Goal: Task Accomplishment & Management: Use online tool/utility

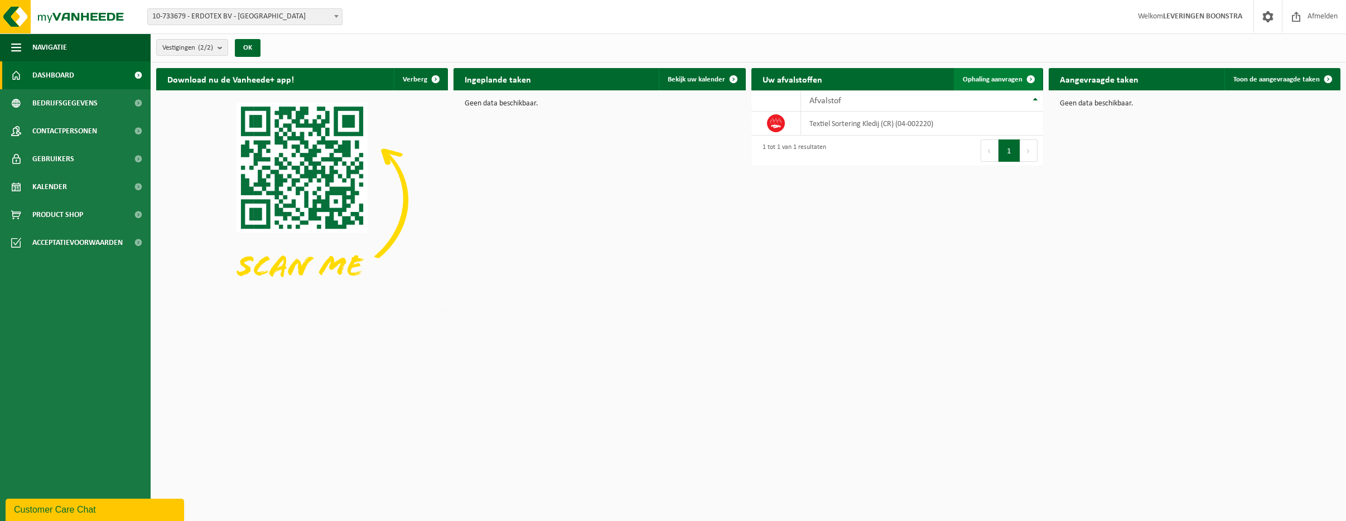
click at [1000, 82] on span "Ophaling aanvragen" at bounding box center [993, 79] width 60 height 7
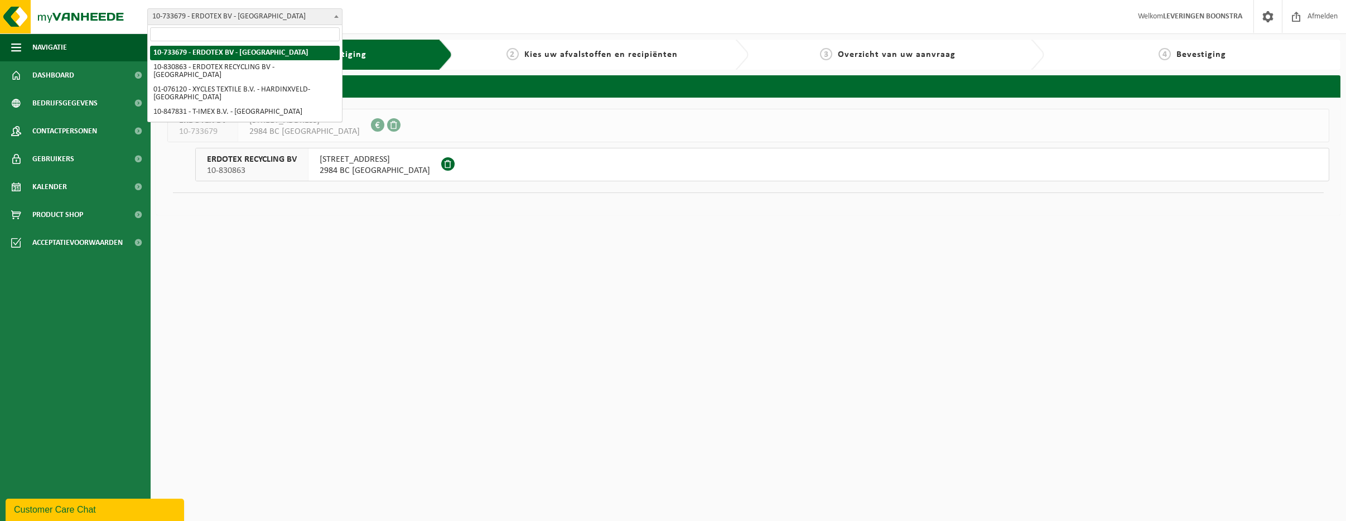
click at [333, 15] on span at bounding box center [336, 16] width 11 height 15
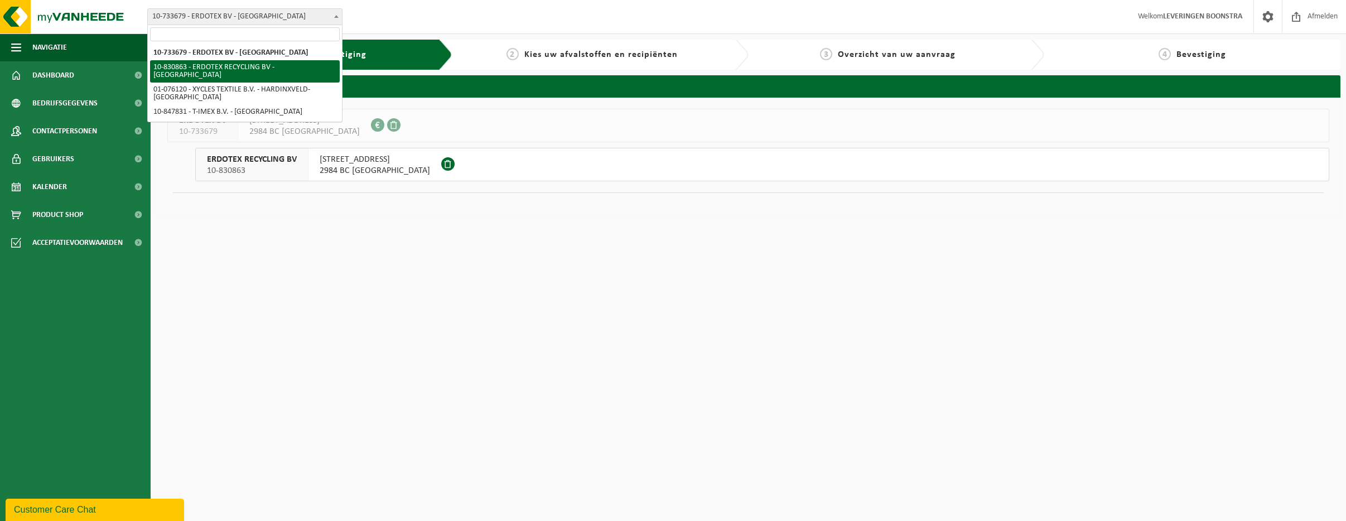
select select "88776"
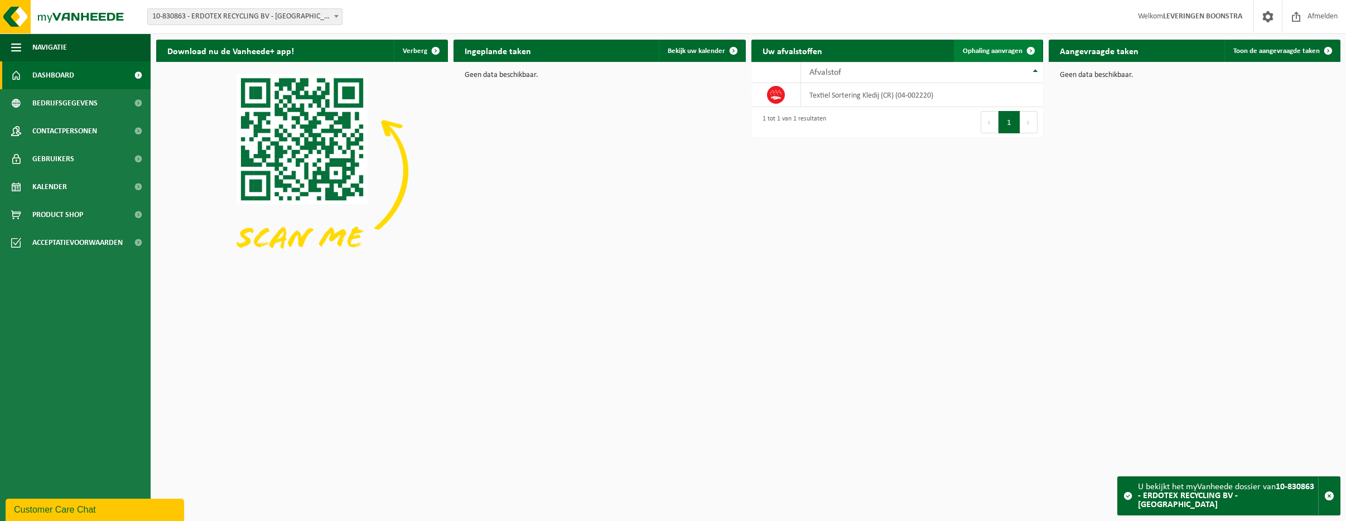
click at [986, 50] on span "Ophaling aanvragen" at bounding box center [993, 50] width 60 height 7
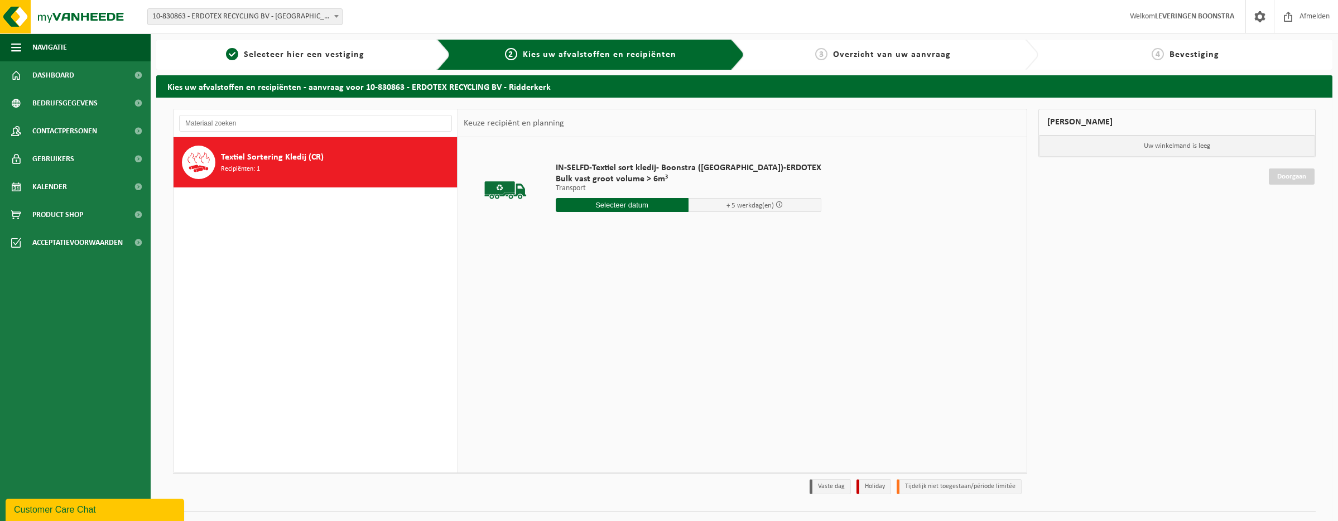
click at [615, 203] on input "text" at bounding box center [622, 205] width 133 height 14
click at [620, 321] on div "25" at bounding box center [625, 322] width 20 height 18
type input "Van 2025-09-25"
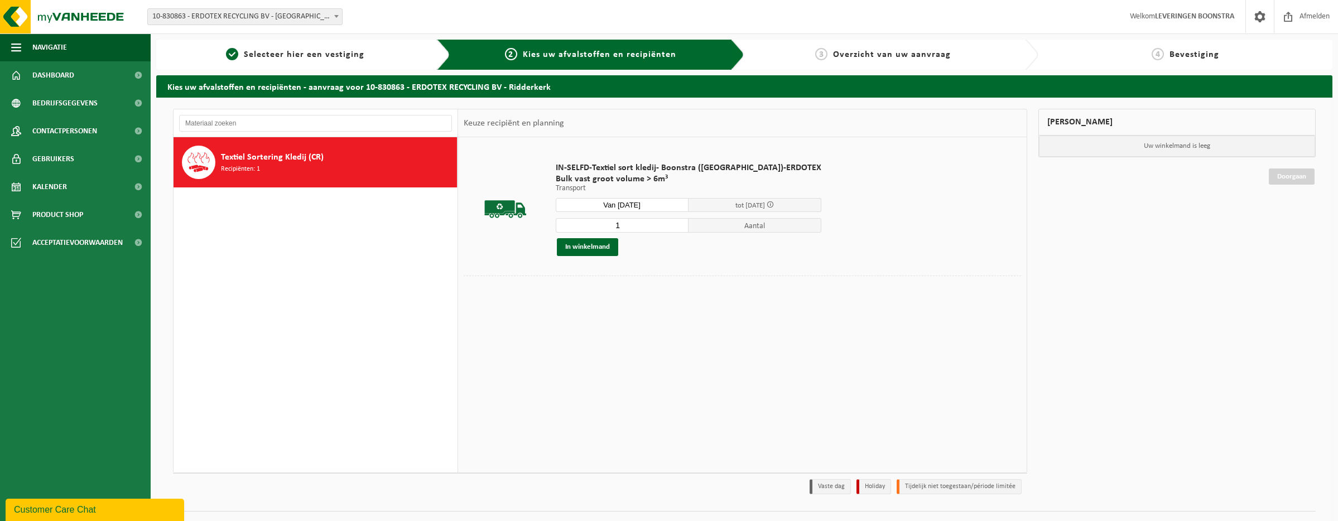
click at [615, 226] on input "1" at bounding box center [622, 225] width 133 height 15
type input "2"
click at [596, 247] on button "In winkelmand" at bounding box center [587, 247] width 61 height 18
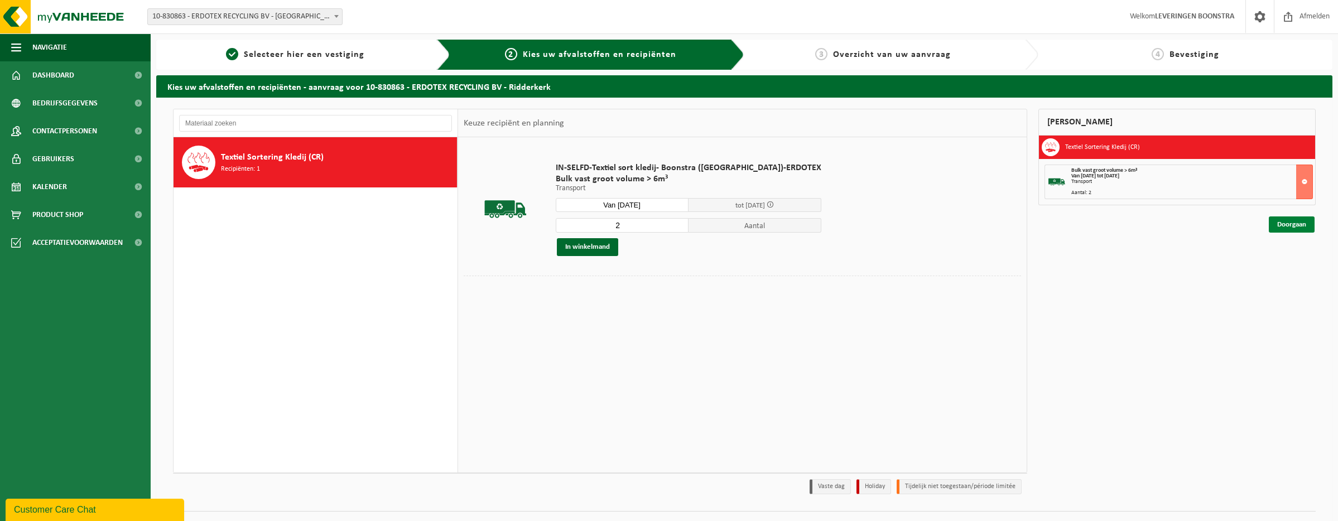
click at [1287, 223] on link "Doorgaan" at bounding box center [1292, 224] width 46 height 16
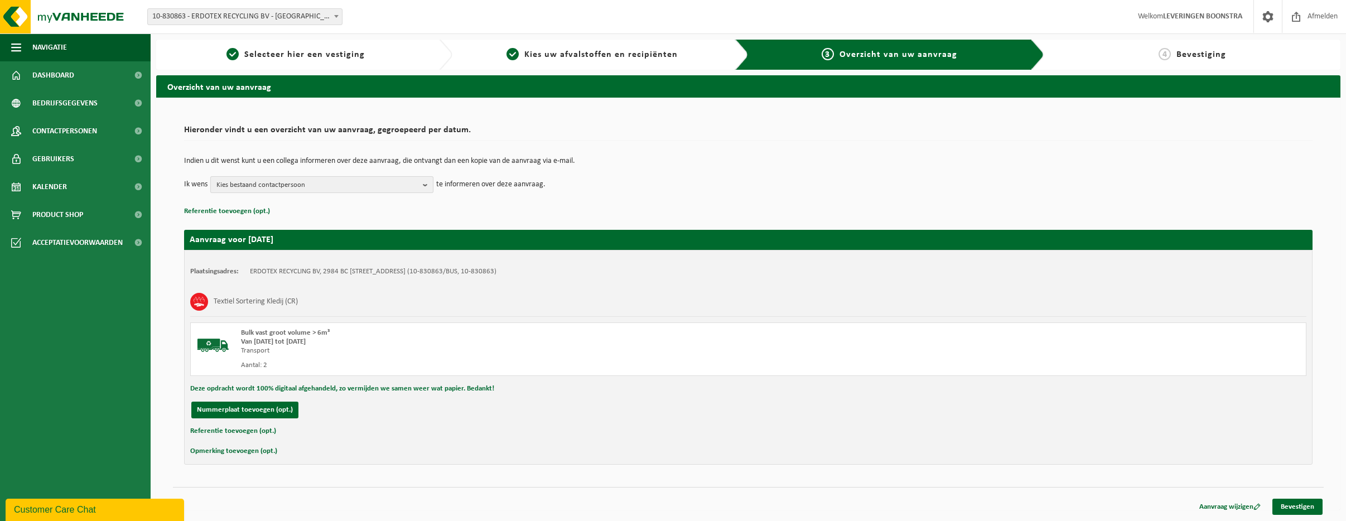
click at [429, 183] on b "button" at bounding box center [428, 185] width 10 height 16
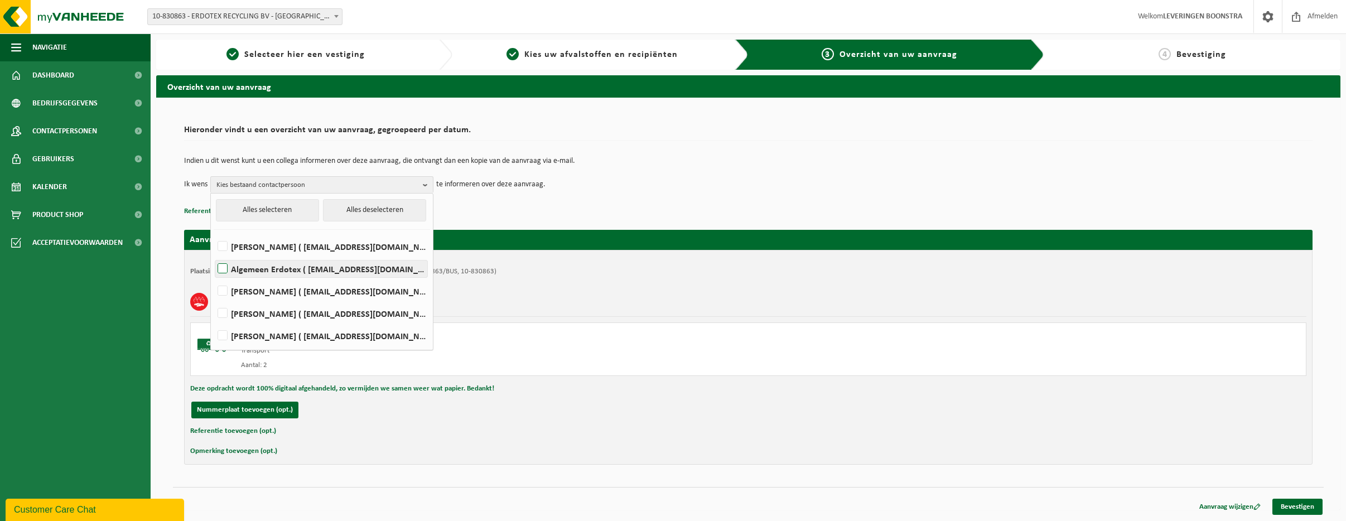
click at [218, 263] on label "Algemeen Erdotex ( [EMAIL_ADDRESS][DOMAIN_NAME] )" at bounding box center [321, 269] width 212 height 17
click at [214, 255] on input "Algemeen Erdotex ( [EMAIL_ADDRESS][DOMAIN_NAME] )" at bounding box center [213, 254] width 1 height 1
checkbox input "true"
click at [1286, 506] on link "Bevestigen" at bounding box center [1298, 507] width 50 height 16
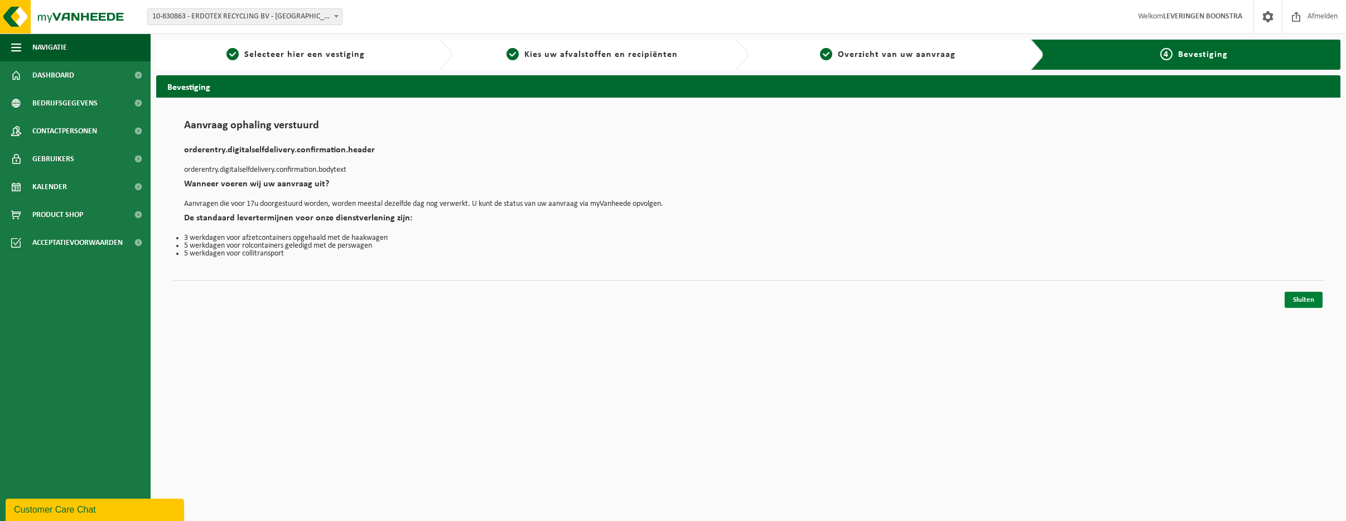
click at [1302, 302] on link "Sluiten" at bounding box center [1304, 300] width 38 height 16
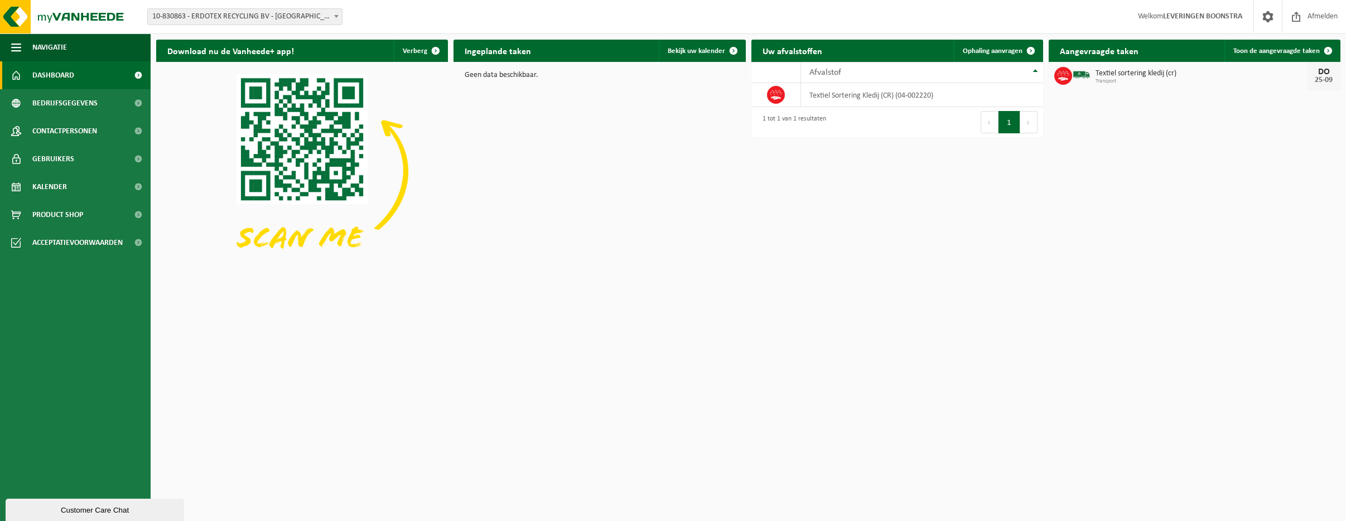
click at [827, 353] on html "Vestiging: 10-733679 - ERDOTEX BV - Ridderkerk 10-830863 - ERDOTEX RECYCLING BV…" at bounding box center [673, 260] width 1346 height 521
